Goal: Task Accomplishment & Management: Use online tool/utility

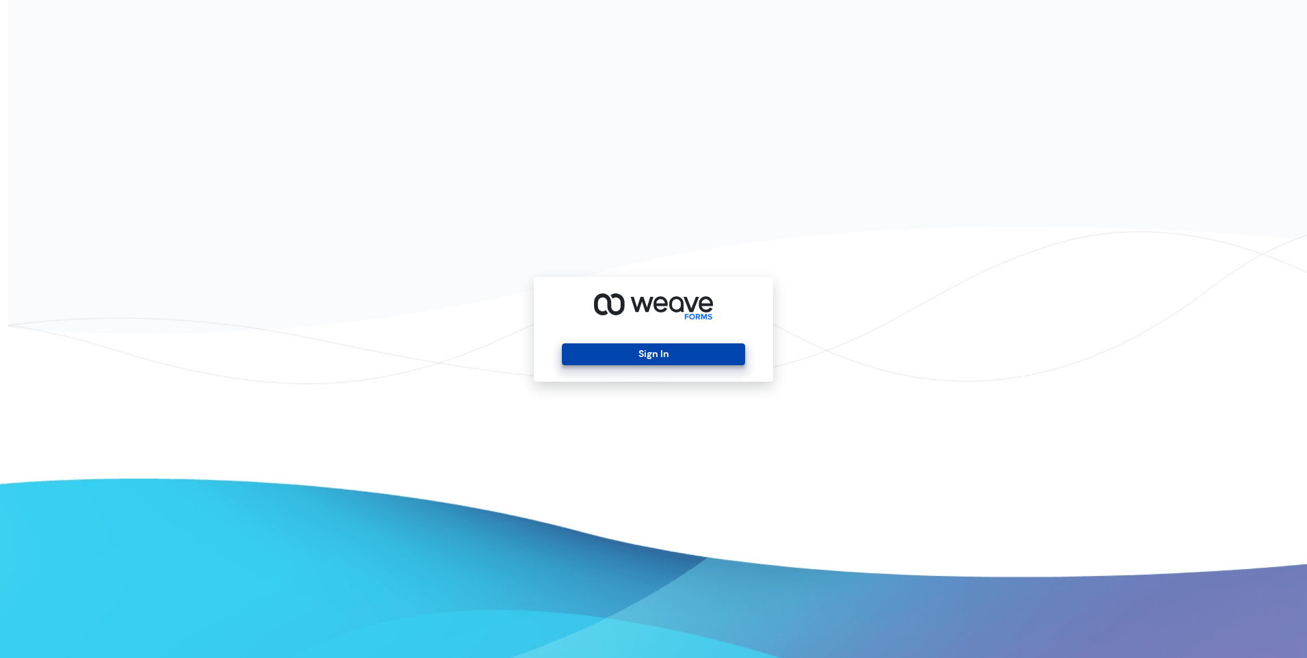
click at [659, 353] on button "Sign In" at bounding box center [653, 354] width 183 height 22
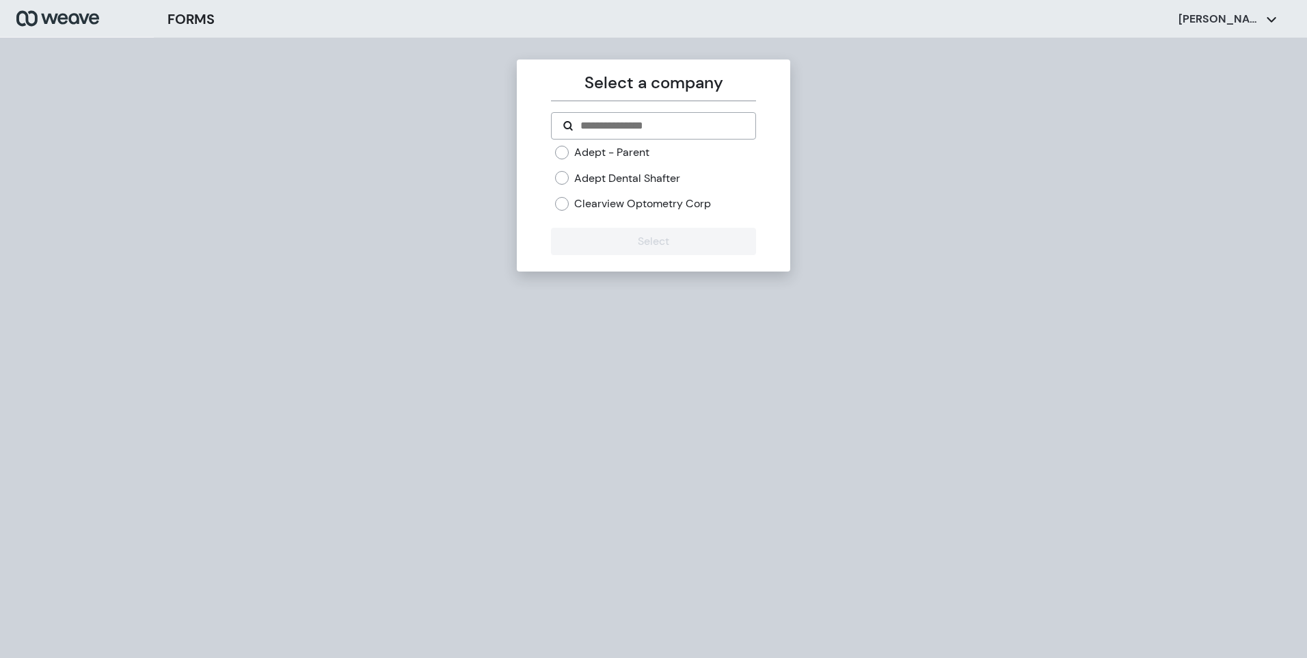
click at [598, 177] on label "Adept Dental Shafter" at bounding box center [627, 178] width 106 height 15
click at [645, 243] on button "Select" at bounding box center [653, 241] width 204 height 27
